Goal: Share content: Share content

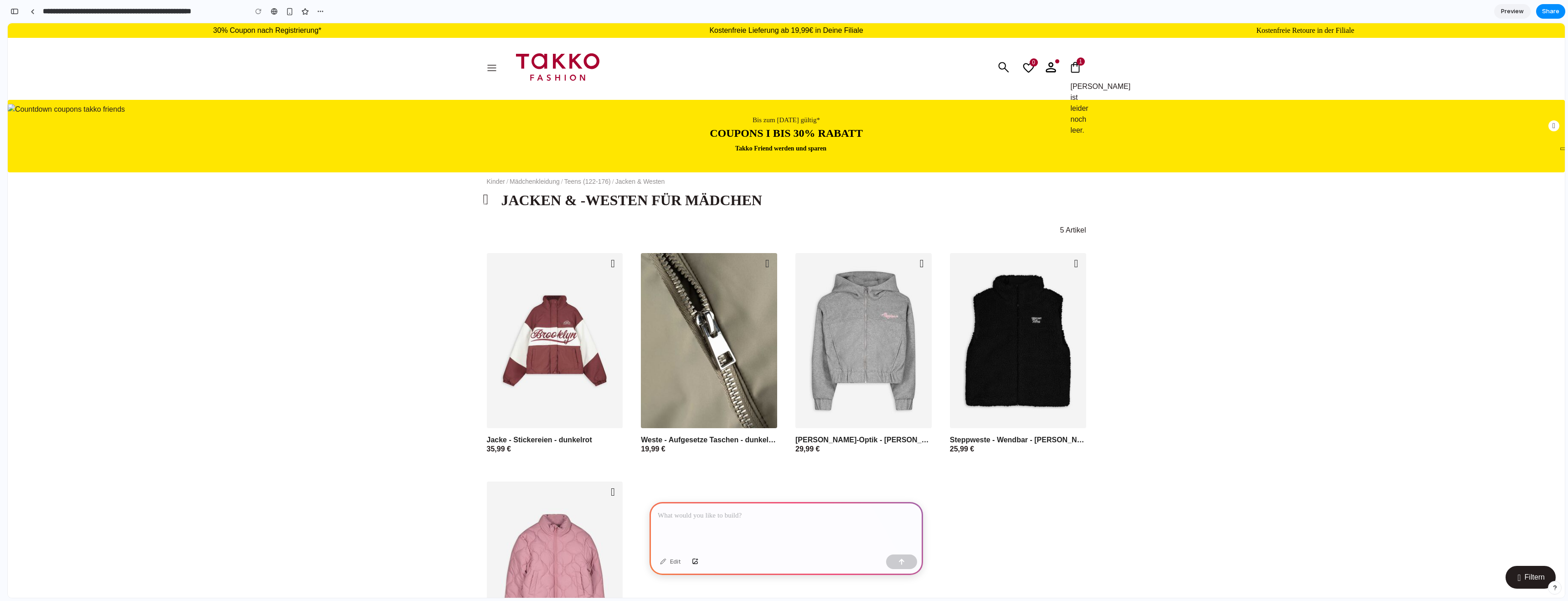
scroll to position [142, 0]
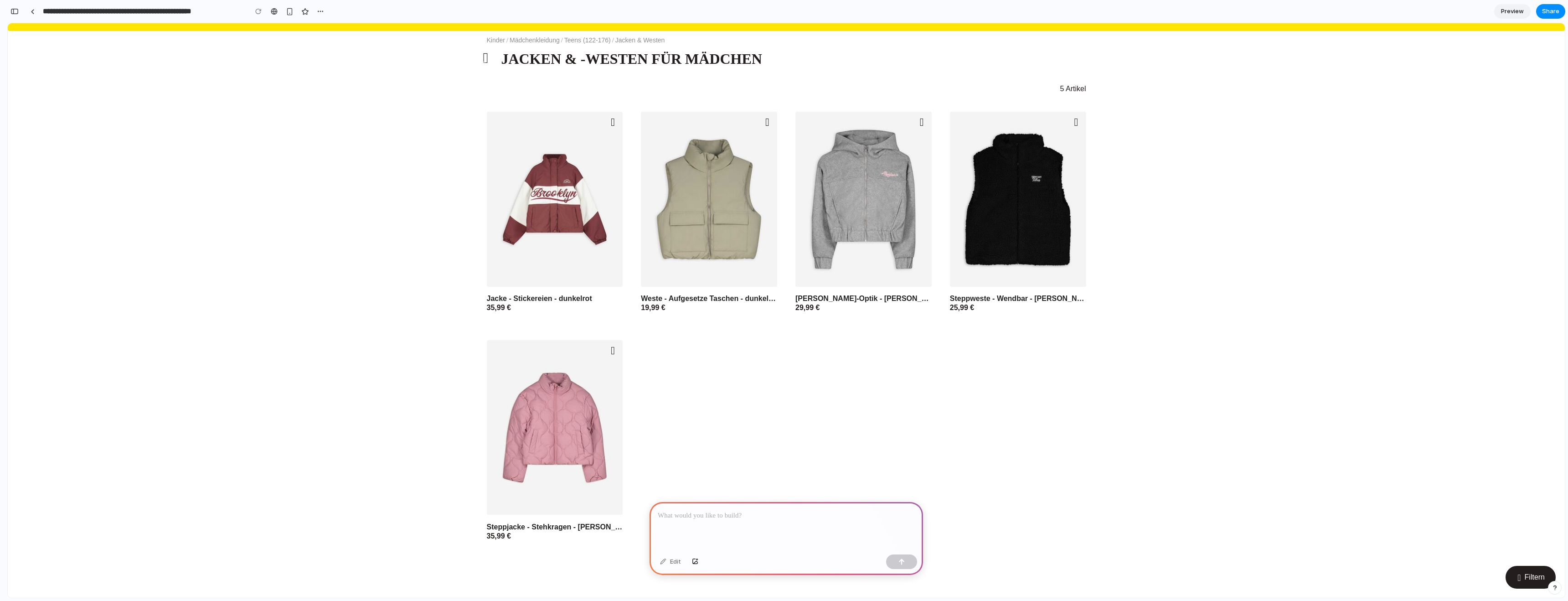
click at [1525, 11] on link "Preview" at bounding box center [1512, 11] width 37 height 14
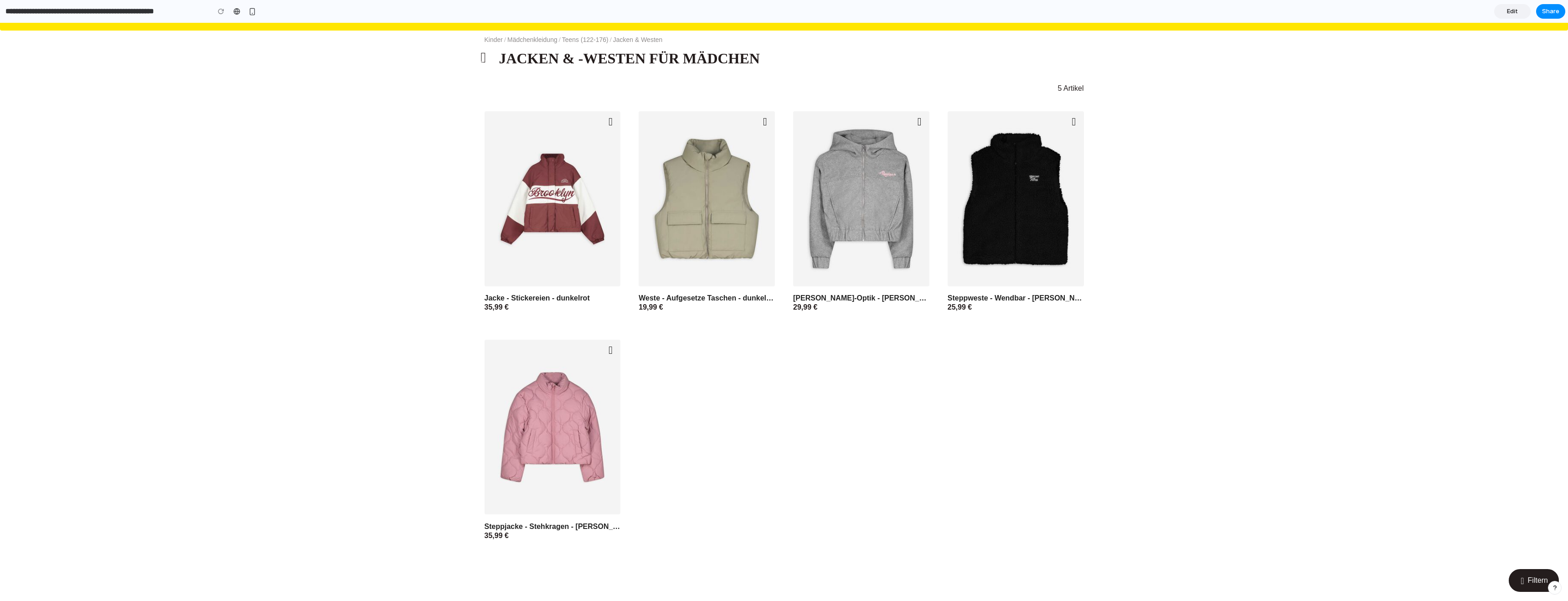
click at [1525, 11] on link "Edit" at bounding box center [1512, 11] width 37 height 14
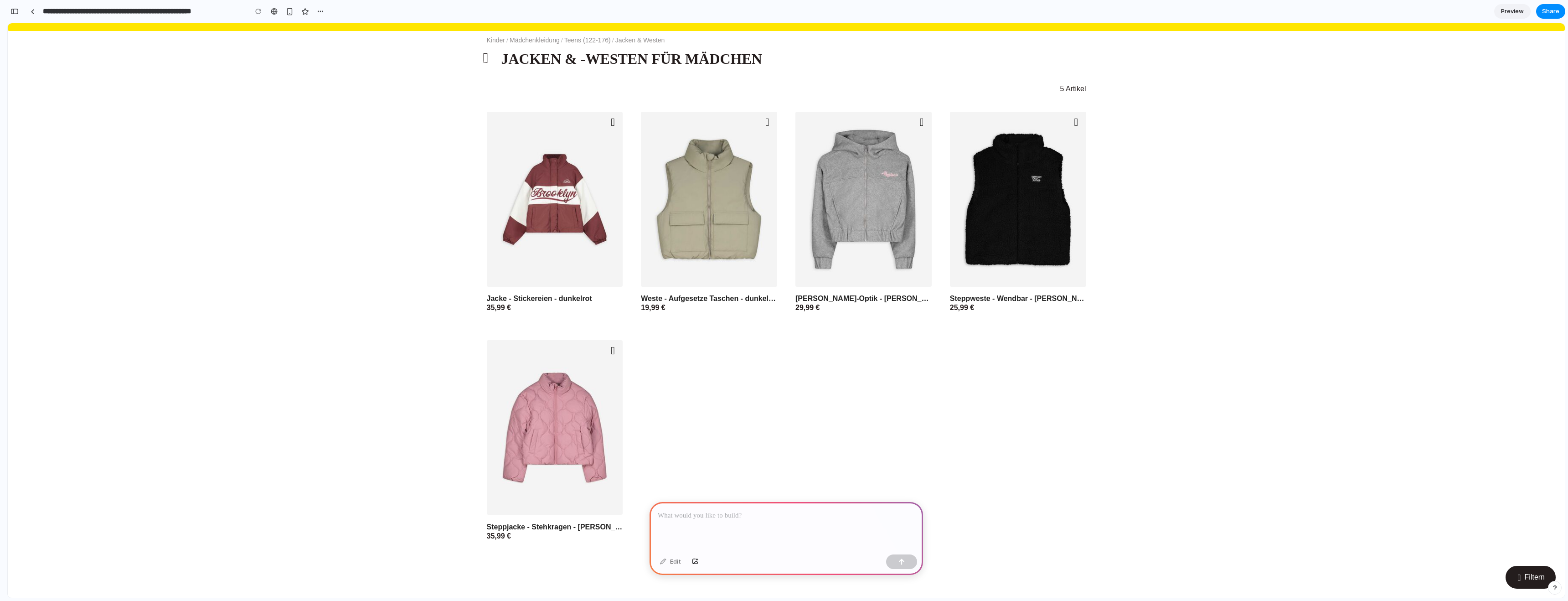
click at [1525, 11] on link "Preview" at bounding box center [1512, 11] width 37 height 14
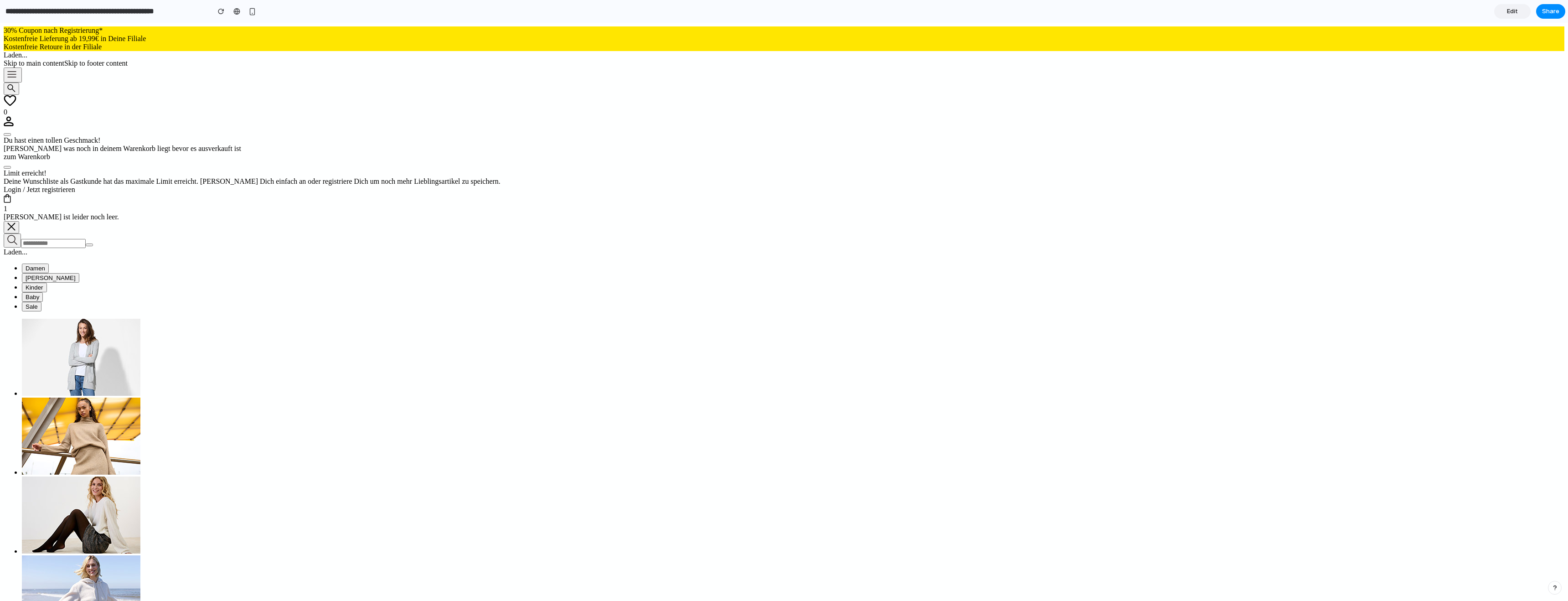
click at [1517, 14] on span "Edit" at bounding box center [1512, 11] width 11 height 9
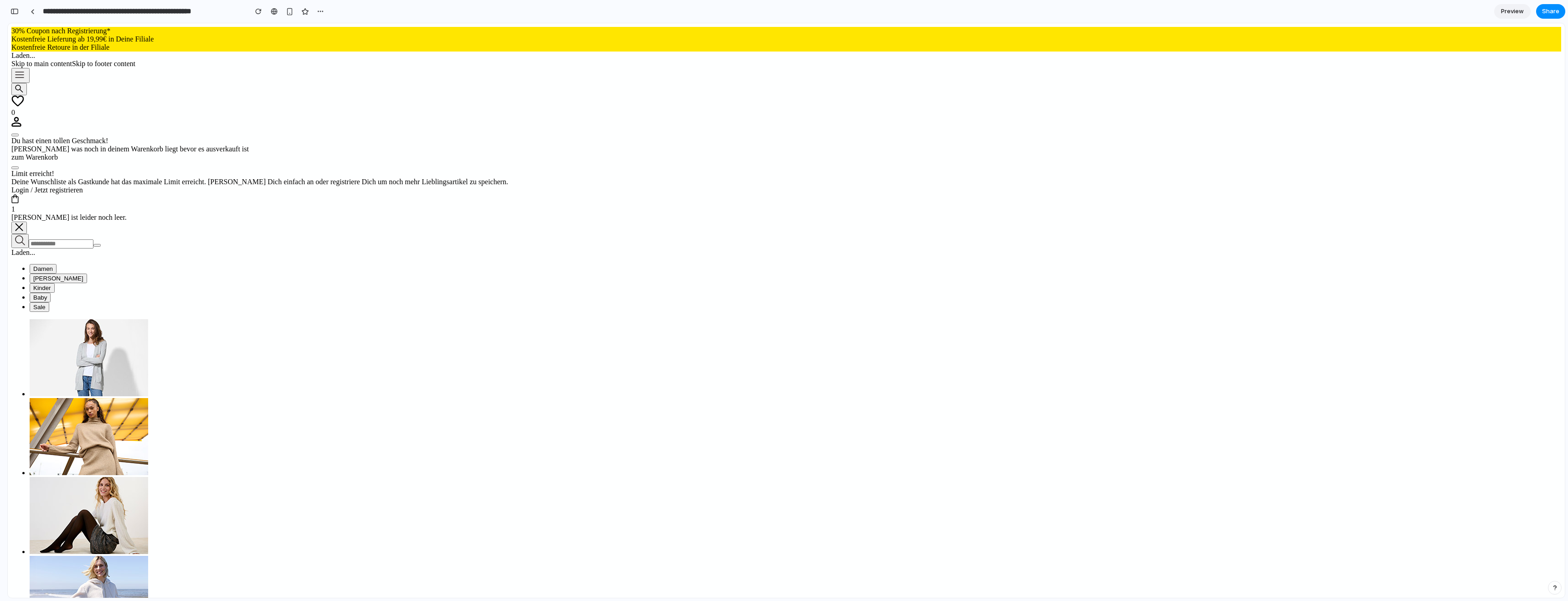
scroll to position [0, 8]
click at [1543, 12] on span "Share" at bounding box center [1551, 11] width 17 height 9
click at [1151, 121] on div "Share ' Prototype from Mädchen [PERSON_NAME] & Westen | Takko Fashion ' [PERSON…" at bounding box center [784, 300] width 1568 height 601
click at [31, 13] on div at bounding box center [32, 11] width 4 height 5
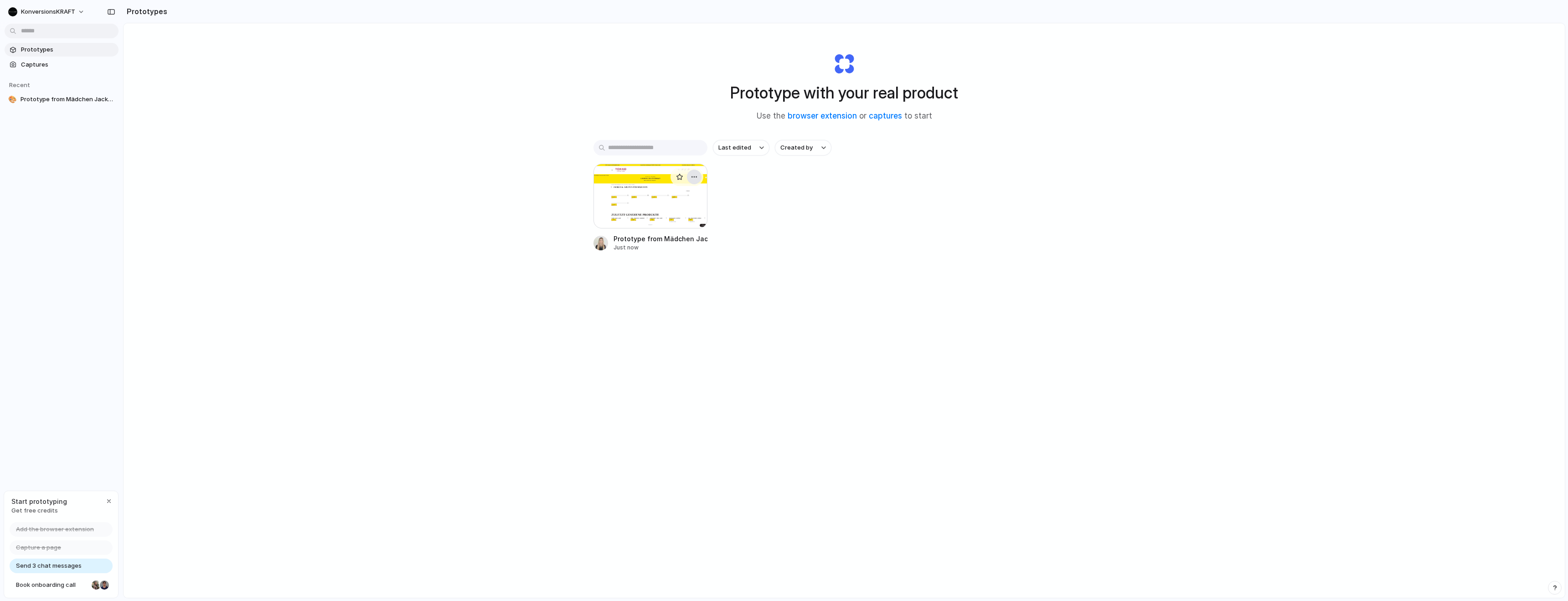
click at [693, 176] on div "button" at bounding box center [695, 177] width 8 height 8
click at [772, 226] on div "Open in new tab Rename Copy link Delete" at bounding box center [784, 300] width 1568 height 601
click at [654, 183] on div at bounding box center [650, 196] width 114 height 65
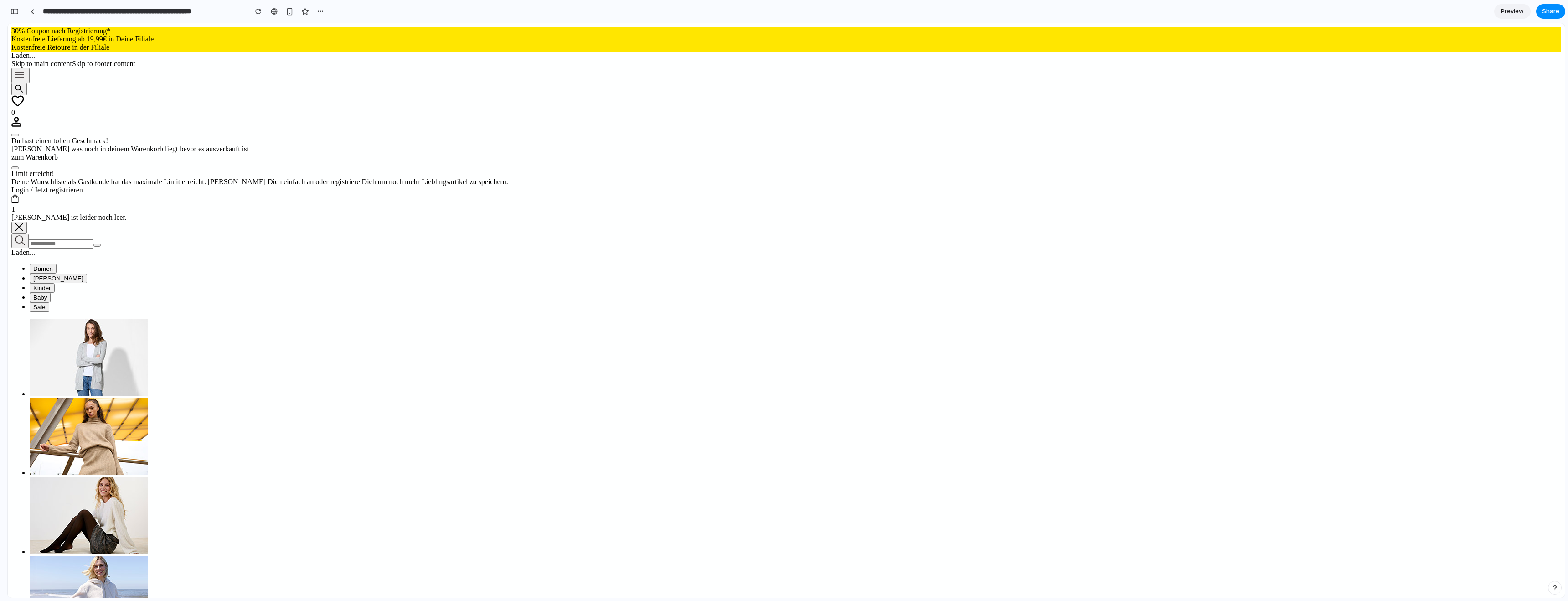
click at [317, 12] on div "button" at bounding box center [320, 11] width 8 height 8
click at [266, 13] on div "Duplicate Delete" at bounding box center [784, 300] width 1568 height 601
click at [274, 9] on div at bounding box center [274, 11] width 7 height 8
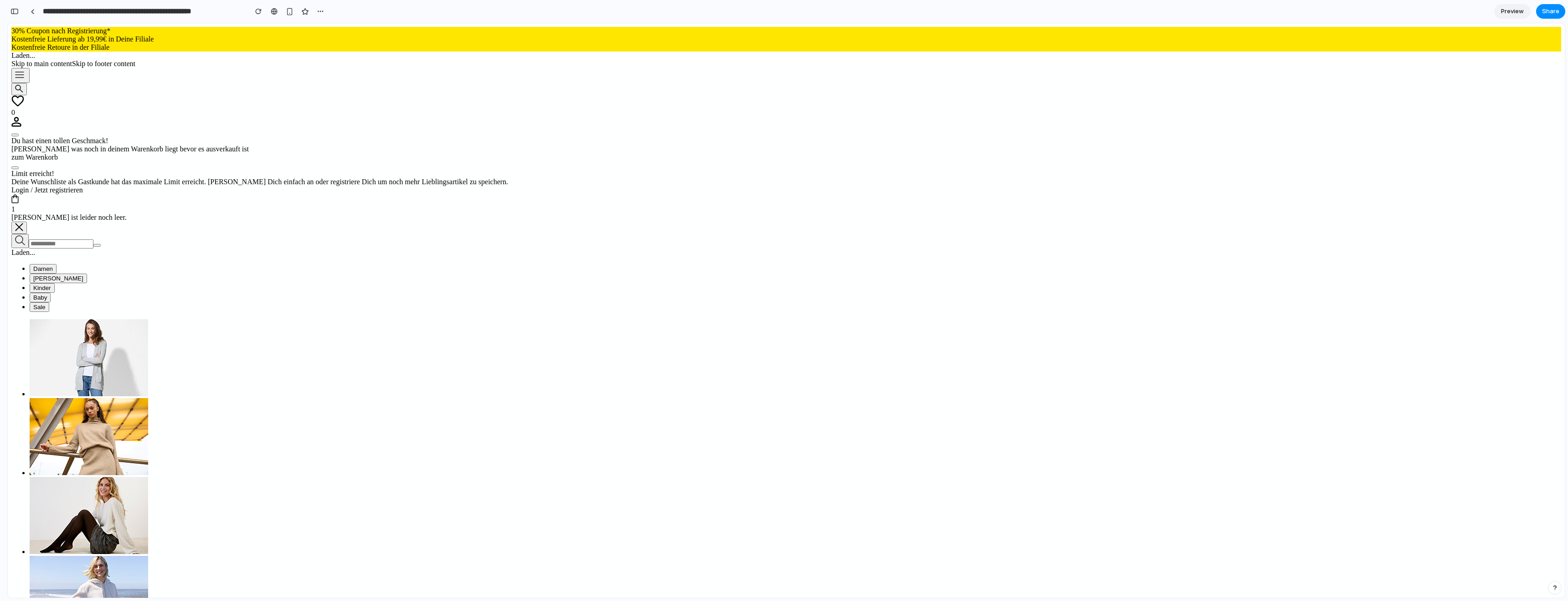
click at [1517, 12] on span "Preview" at bounding box center [1512, 11] width 23 height 9
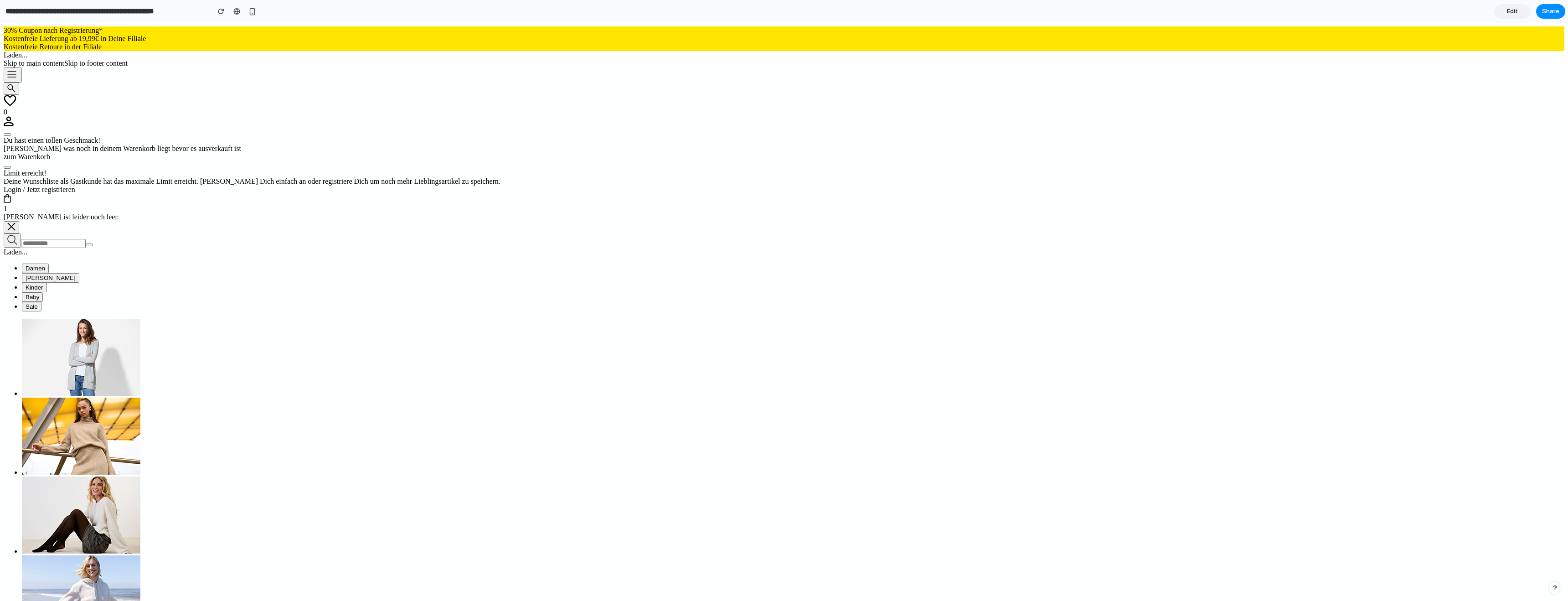
click at [1517, 12] on span "Edit" at bounding box center [1512, 11] width 11 height 9
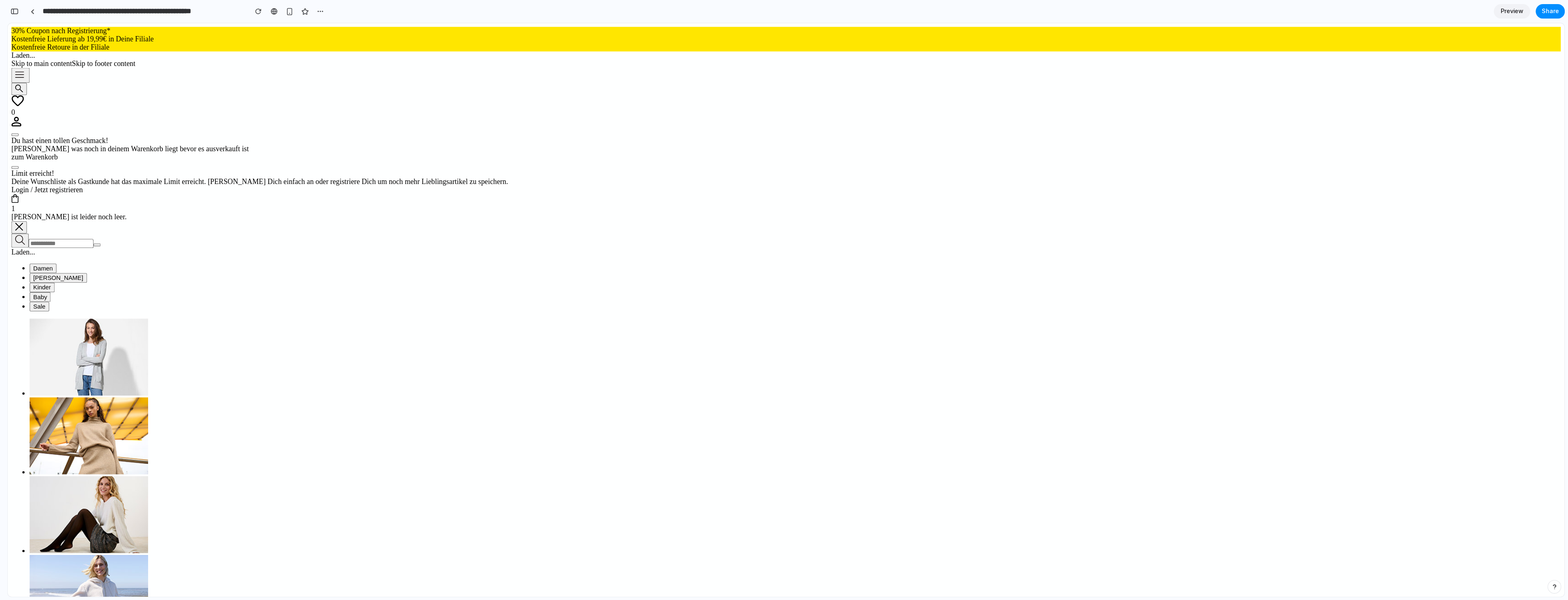
scroll to position [0, 11]
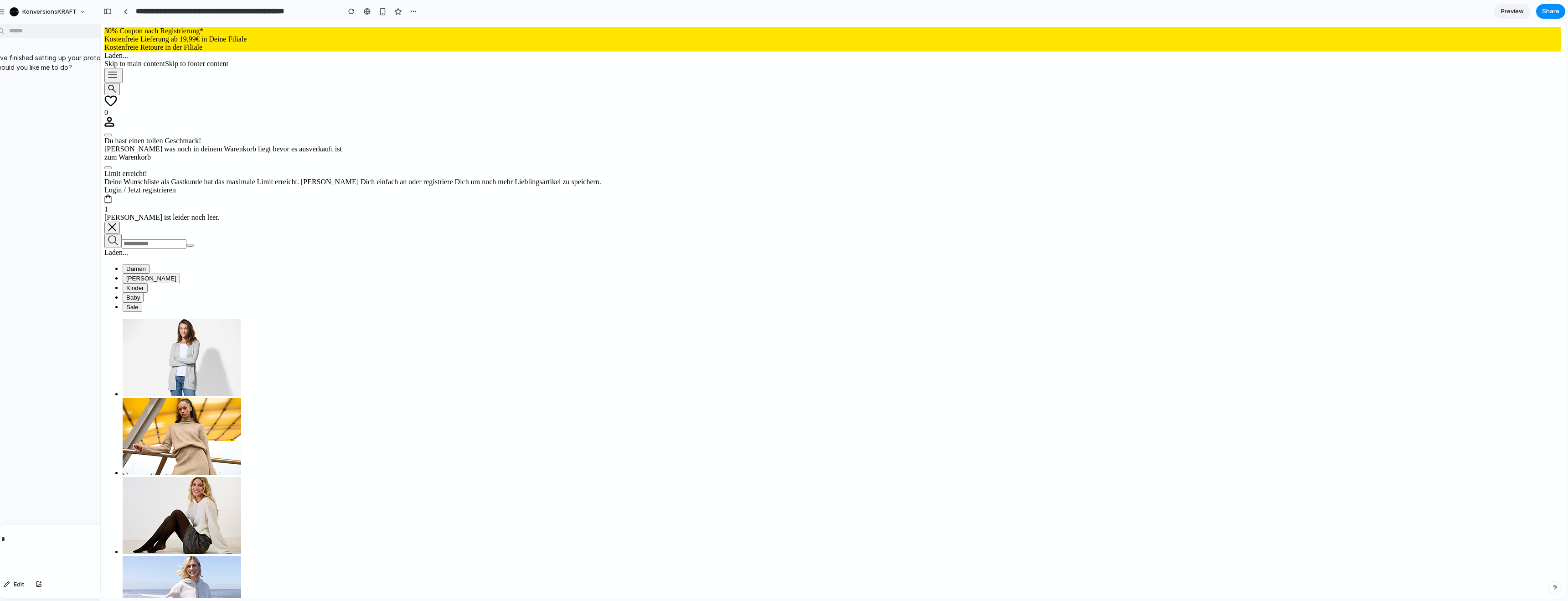
click at [47, 123] on div "I've finished setting up your prototype. What would you like me to do?" at bounding box center [87, 276] width 199 height 498
click at [43, 32] on body "**********" at bounding box center [784, 300] width 1568 height 601
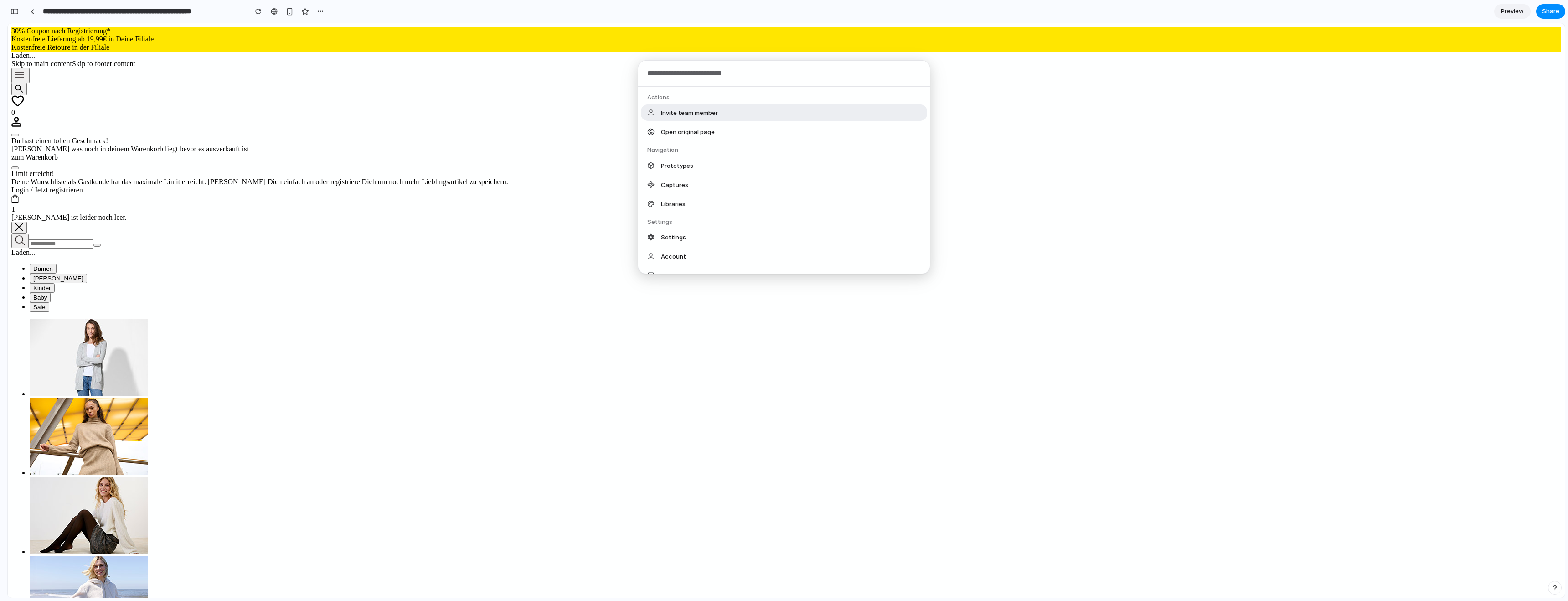
click at [507, 197] on div "Actions Invite team member Open original page Navigation Prototypes Captures Li…" at bounding box center [784, 300] width 1568 height 601
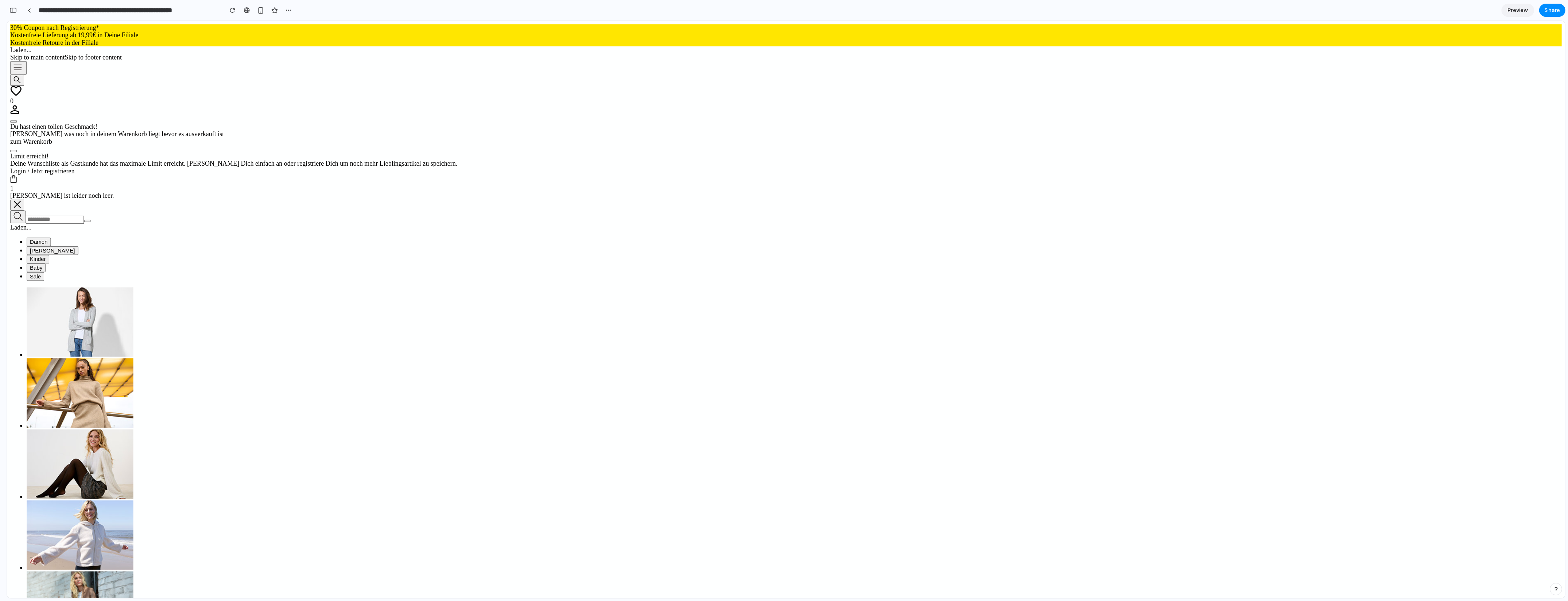
scroll to position [0, 9]
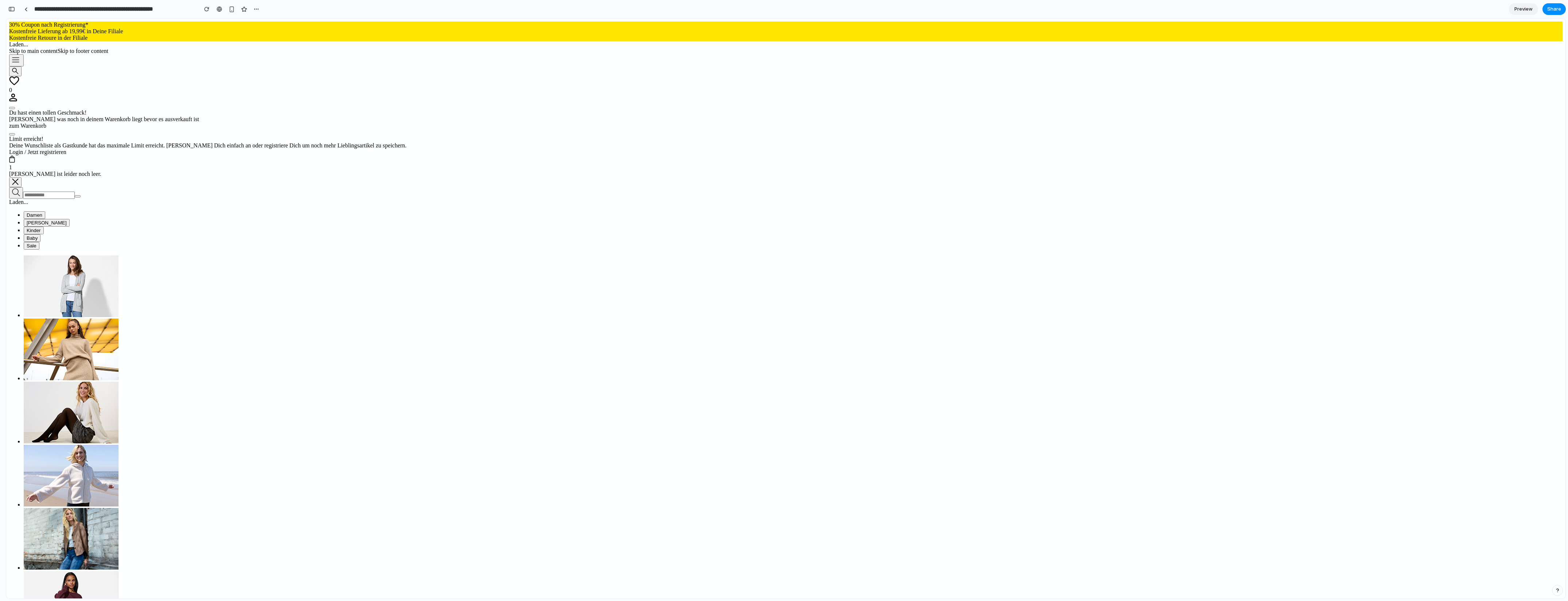
click at [0, 480] on div at bounding box center [3, 300] width 7 height 601
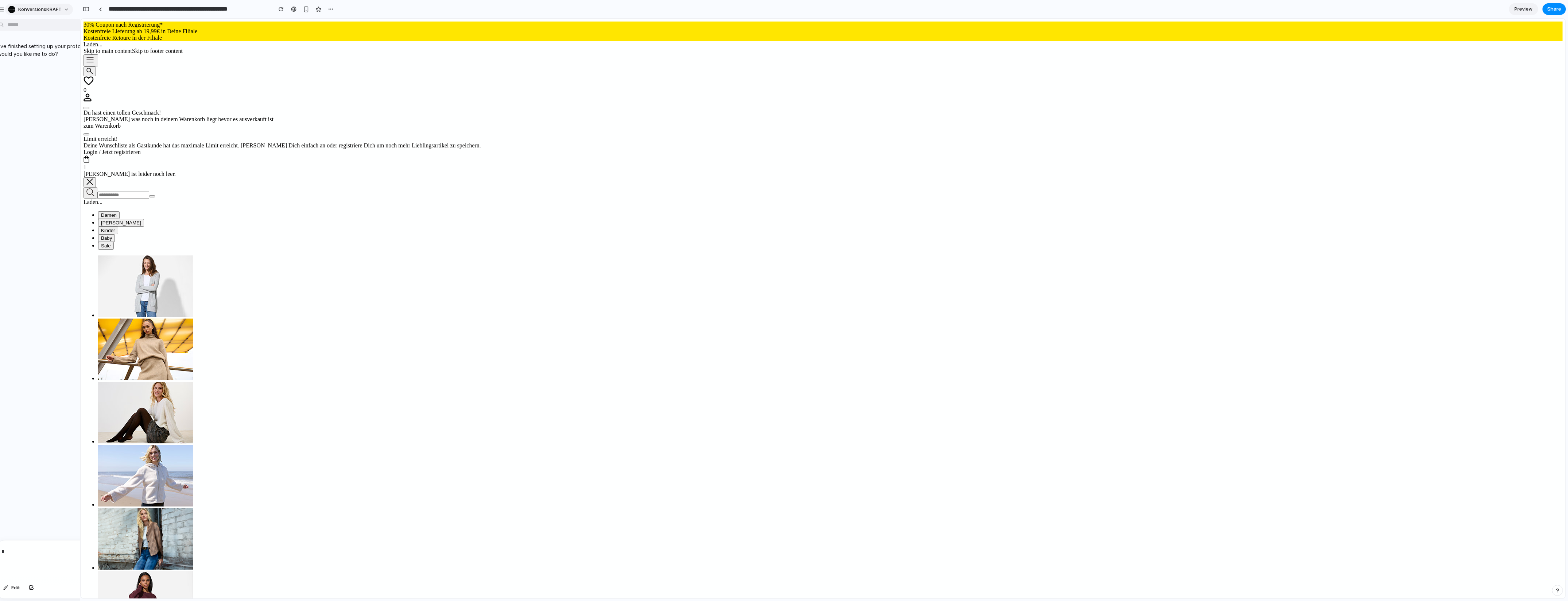
click at [30, 10] on span "konversionsKRAFT" at bounding box center [40, 10] width 43 height 7
click at [30, 10] on div "Settings Invite members Change theme Sign out" at bounding box center [784, 300] width 1568 height 601
click at [21, 480] on p "*" at bounding box center [72, 551] width 143 height 9
click at [68, 480] on button "button" at bounding box center [73, 588] width 25 height 12
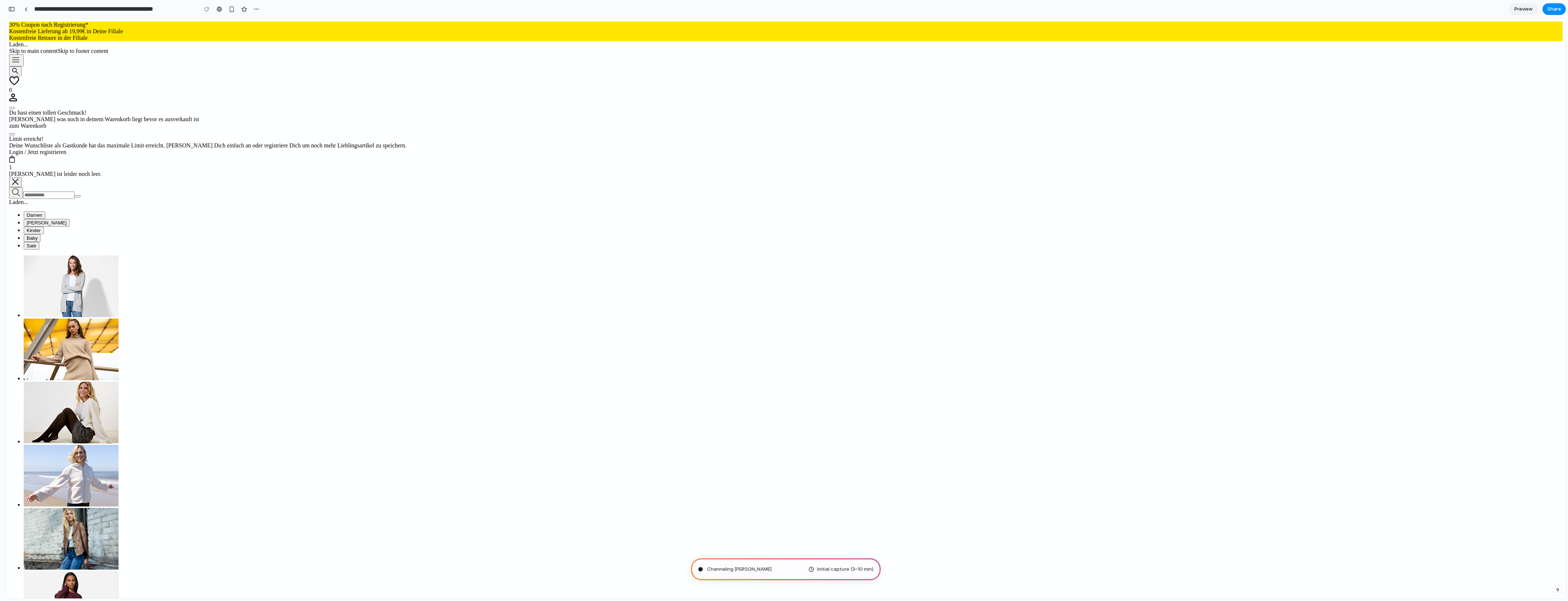
type input "**********"
click at [1254, 9] on span "Preview" at bounding box center [1524, 9] width 18 height 7
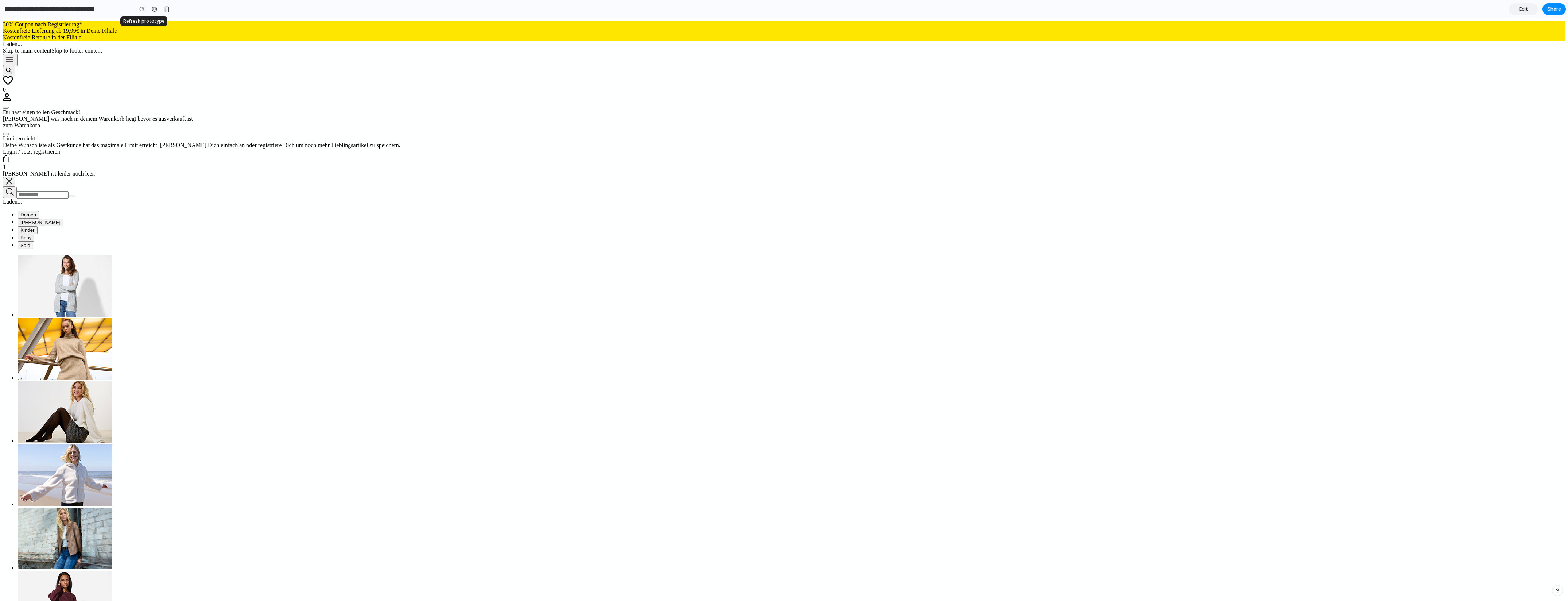
click at [141, 10] on div at bounding box center [142, 9] width 11 height 11
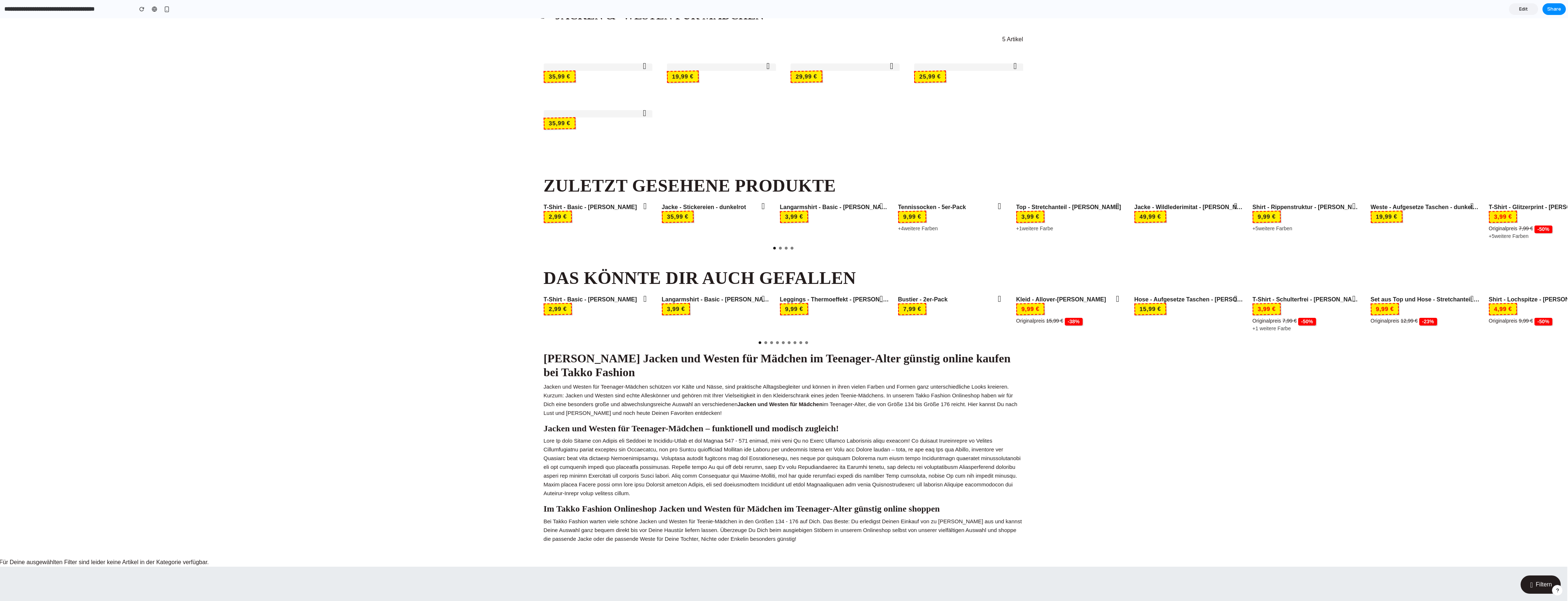
scroll to position [0, 1]
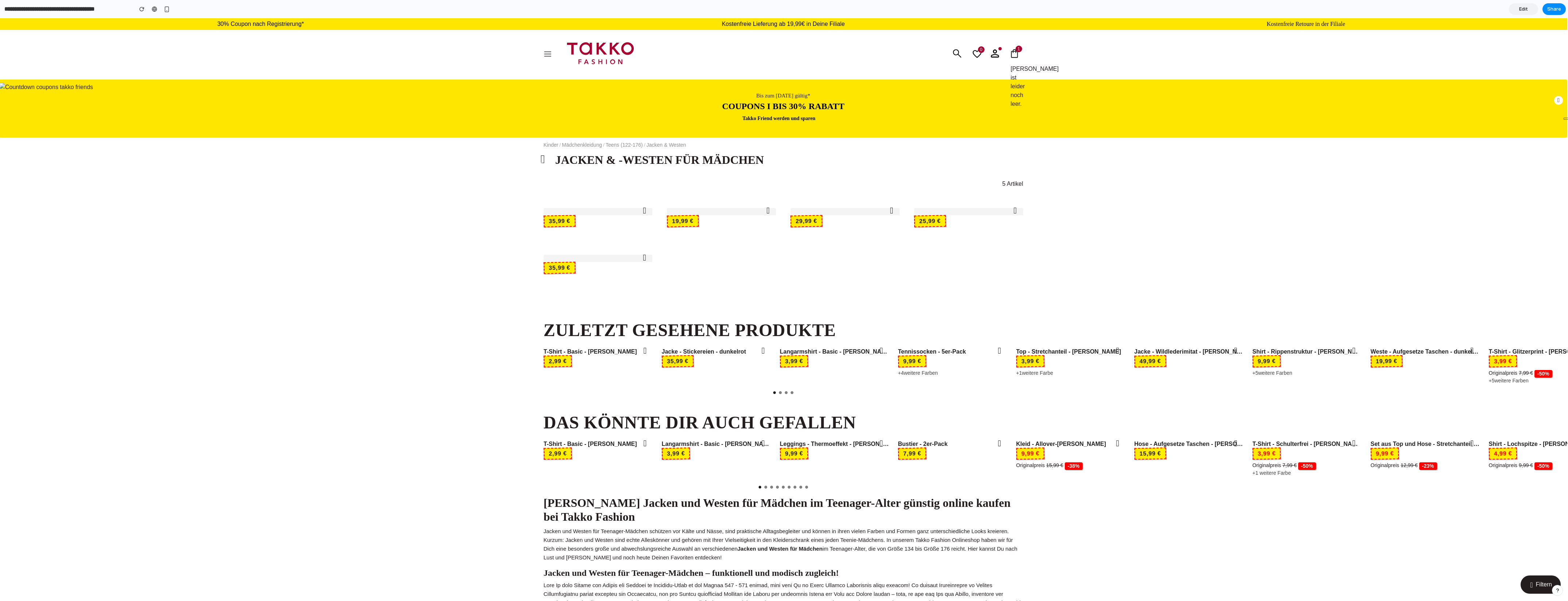
click at [1254, 4] on link "Edit" at bounding box center [1524, 9] width 29 height 12
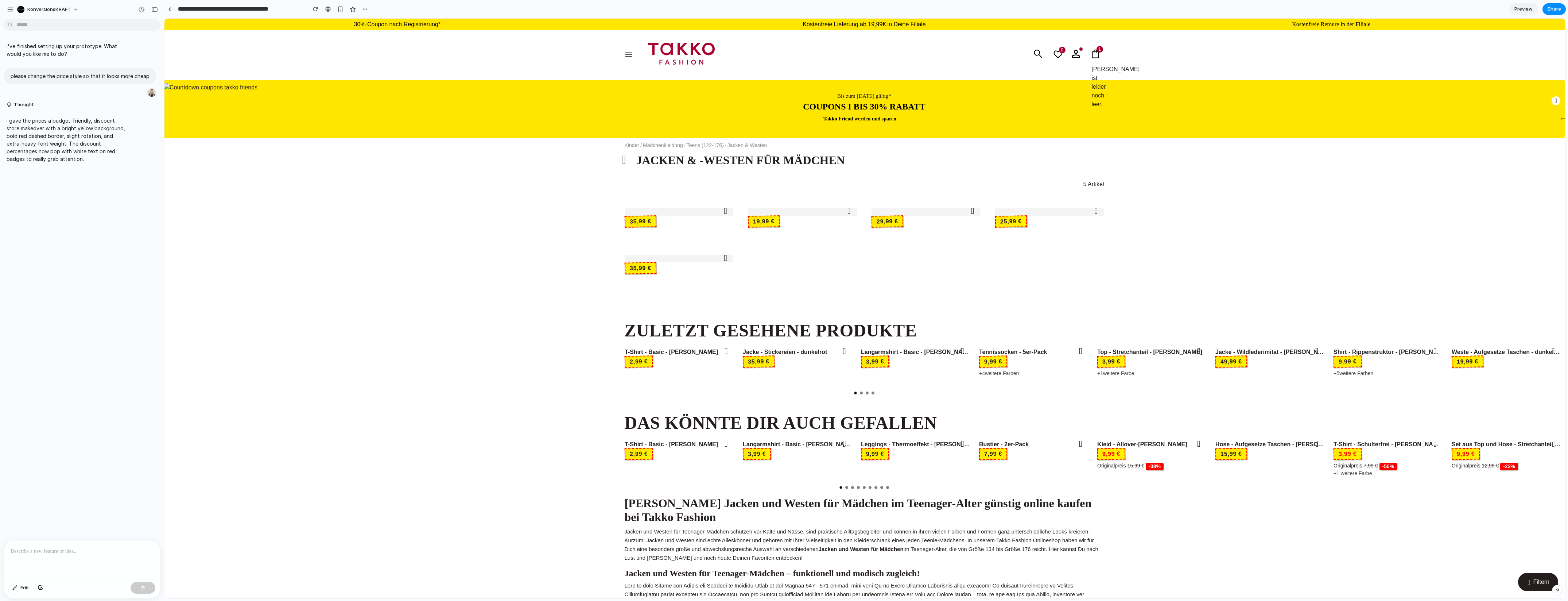
scroll to position [1, 0]
click at [105, 480] on div at bounding box center [82, 560] width 156 height 39
drag, startPoint x: 66, startPoint y: 558, endPoint x: 3, endPoint y: 543, distance: 64.8
click at [3, 480] on div "**********" at bounding box center [80, 564] width 159 height 68
click at [705, 57] on img at bounding box center [682, 53] width 67 height 22
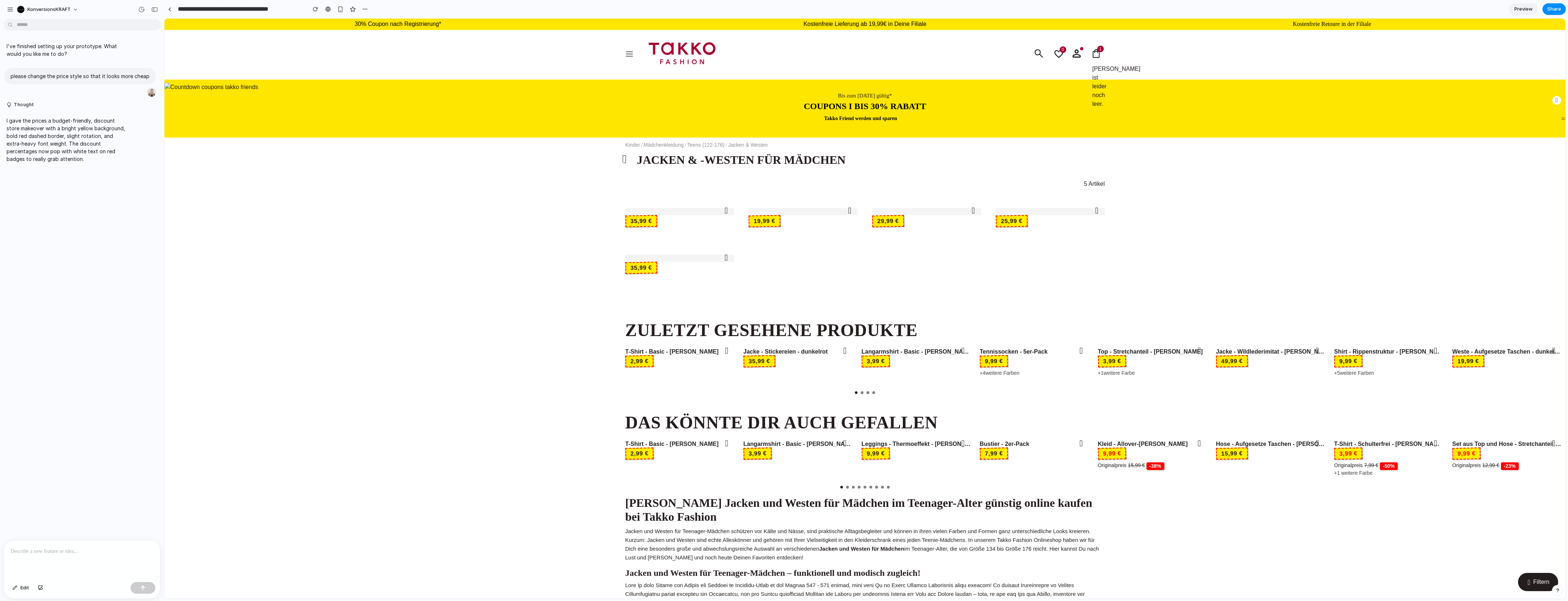
click at [117, 480] on div at bounding box center [82, 560] width 156 height 39
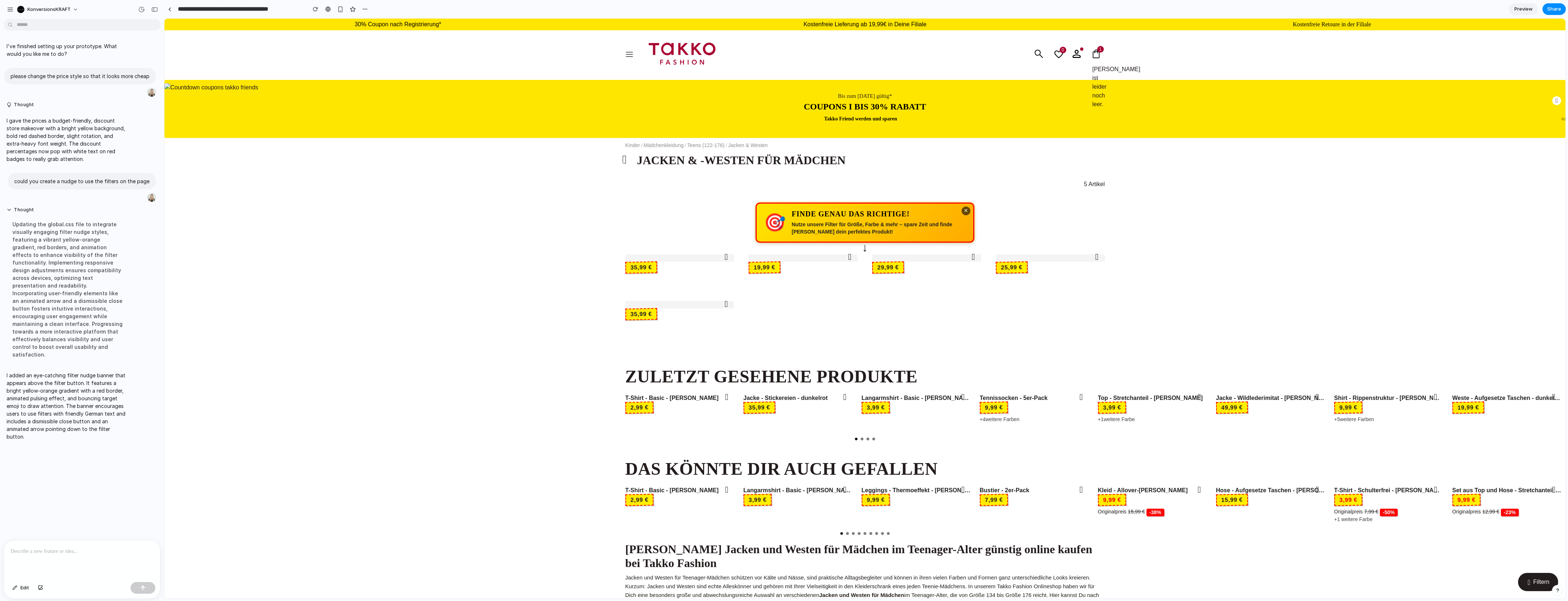
scroll to position [0, 0]
